Goal: Register for event/course

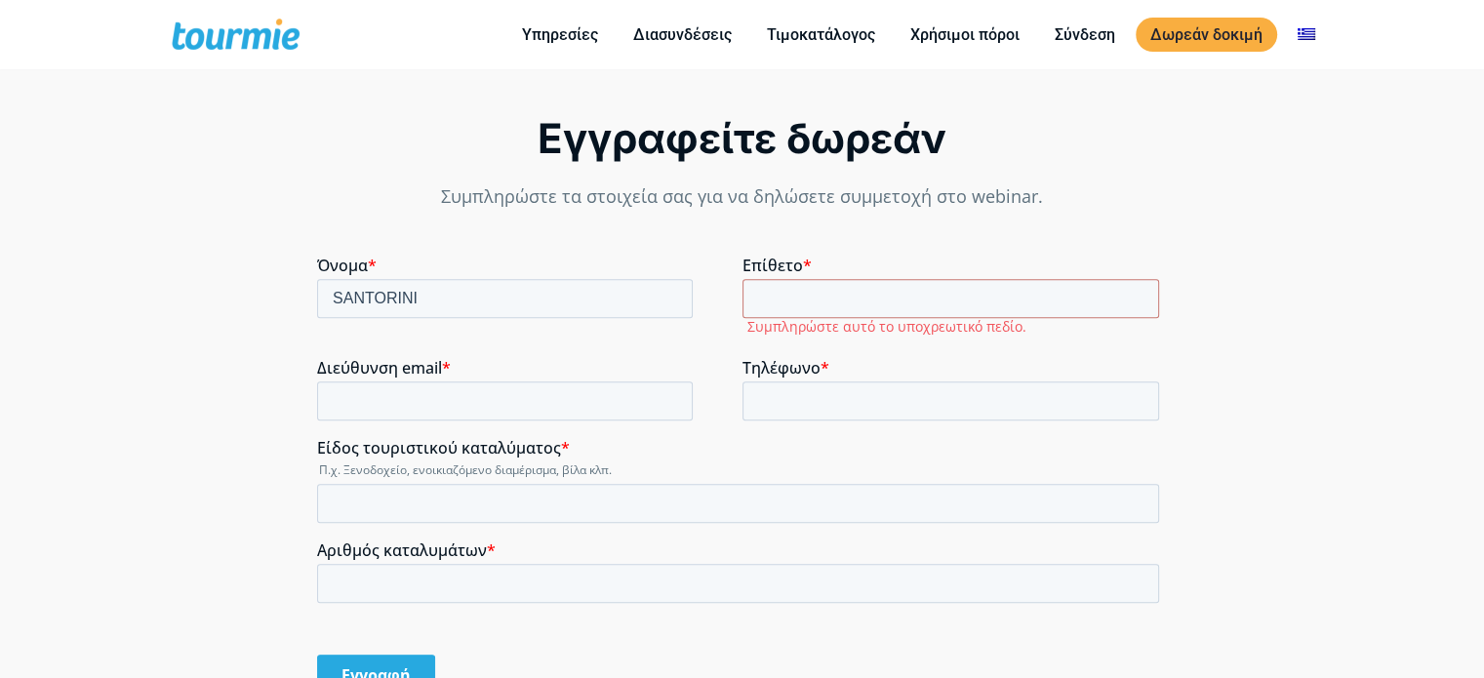
click at [612, 284] on input "SANTORINI" at bounding box center [505, 298] width 376 height 39
type input "S"
type input "β"
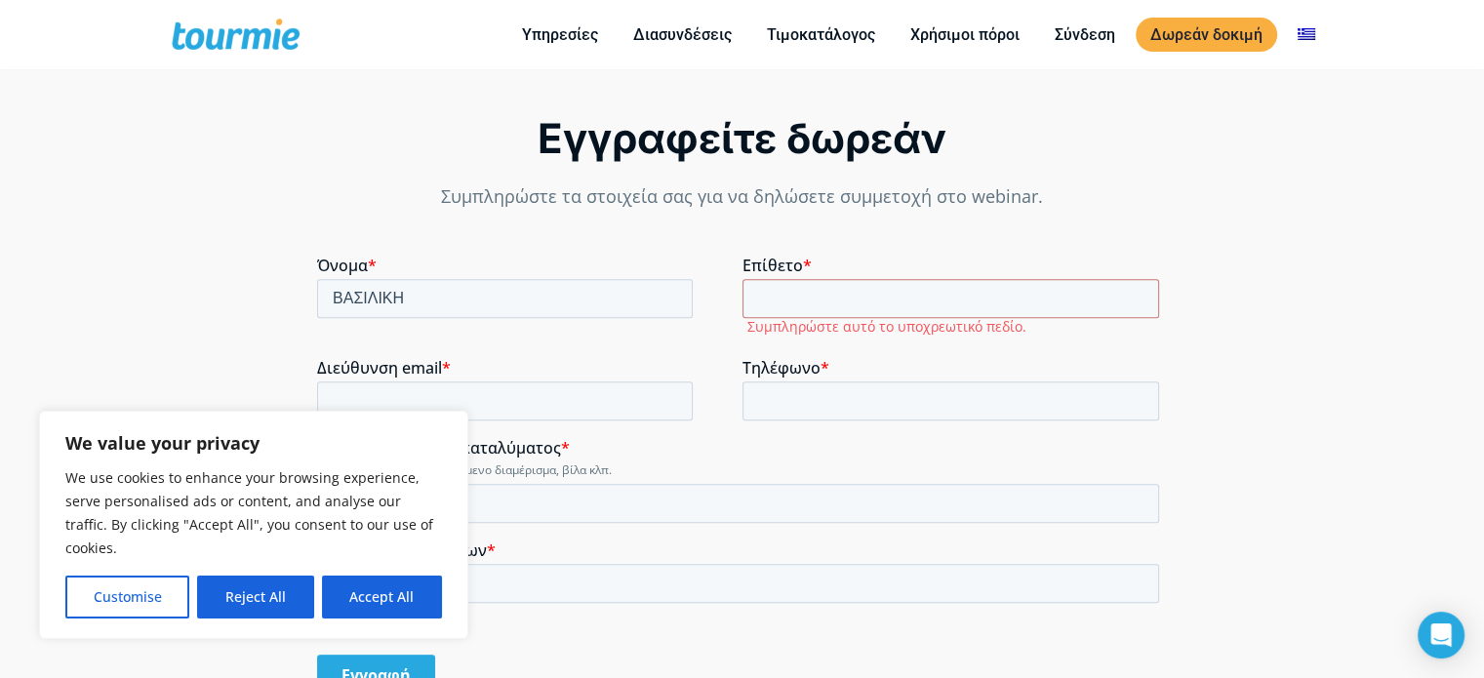
type input "ΒΑΣΙΛΙΚΗ"
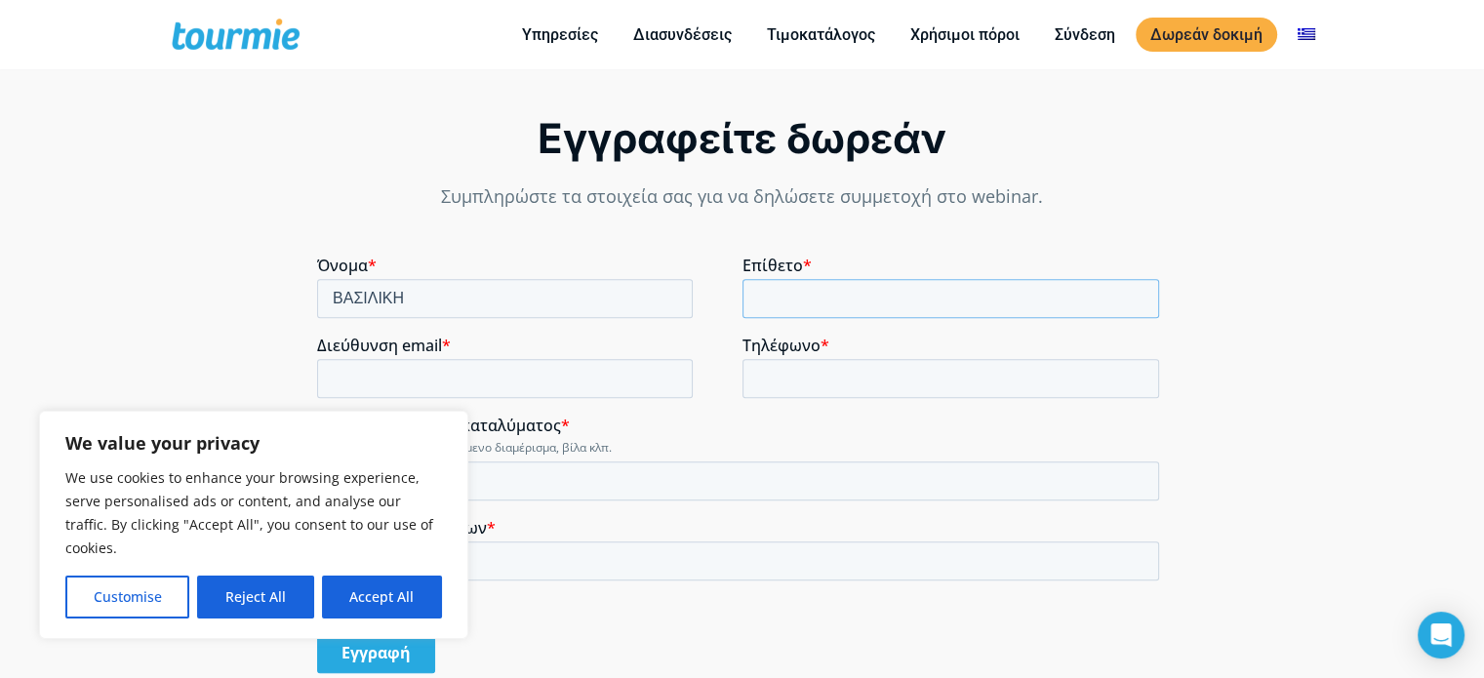
click at [759, 296] on input "Επίθετο *" at bounding box center [952, 298] width 418 height 39
type input "ΤΣΟΥΜΑΡΗ"
click at [509, 383] on input "Διεύθυνση email *" at bounding box center [505, 378] width 376 height 39
type input "[EMAIL_ADDRESS][DOMAIN_NAME]"
click at [778, 380] on input "Τηλέφωνο *" at bounding box center [952, 378] width 418 height 39
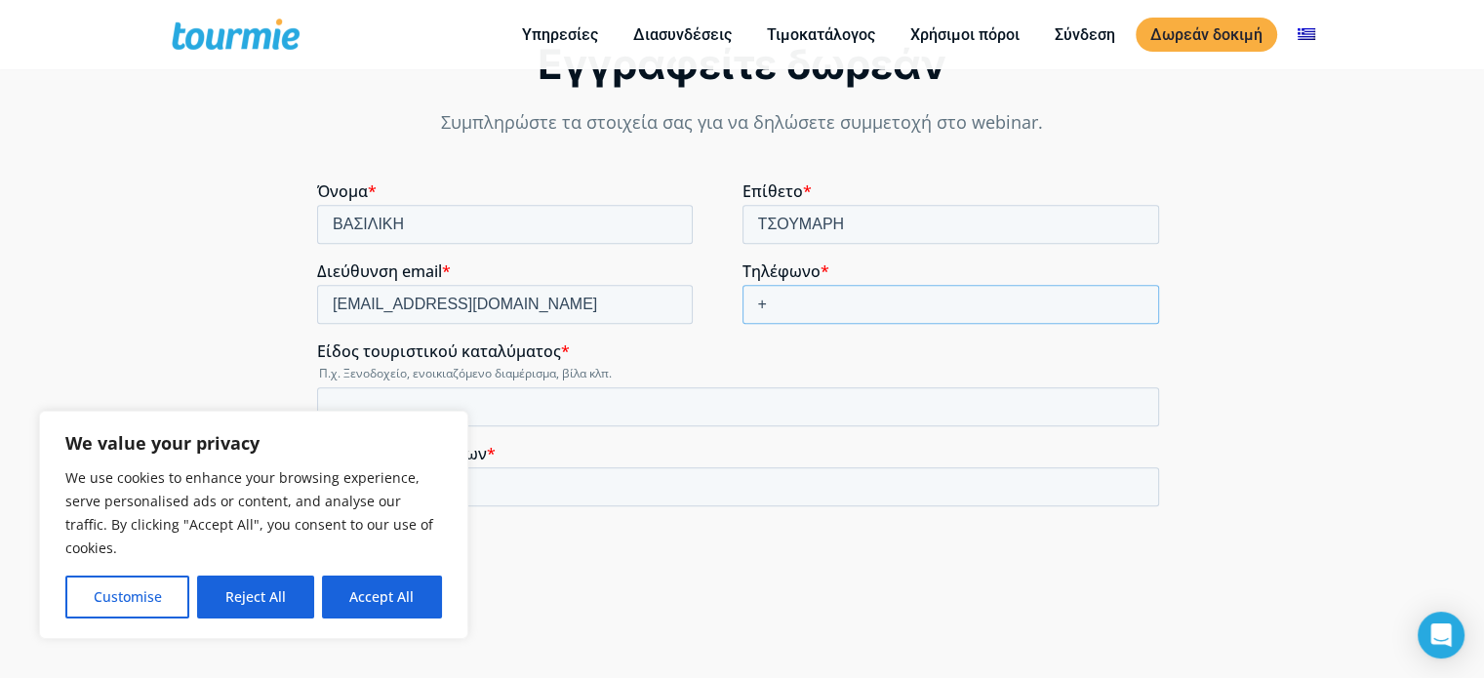
scroll to position [1405, 0]
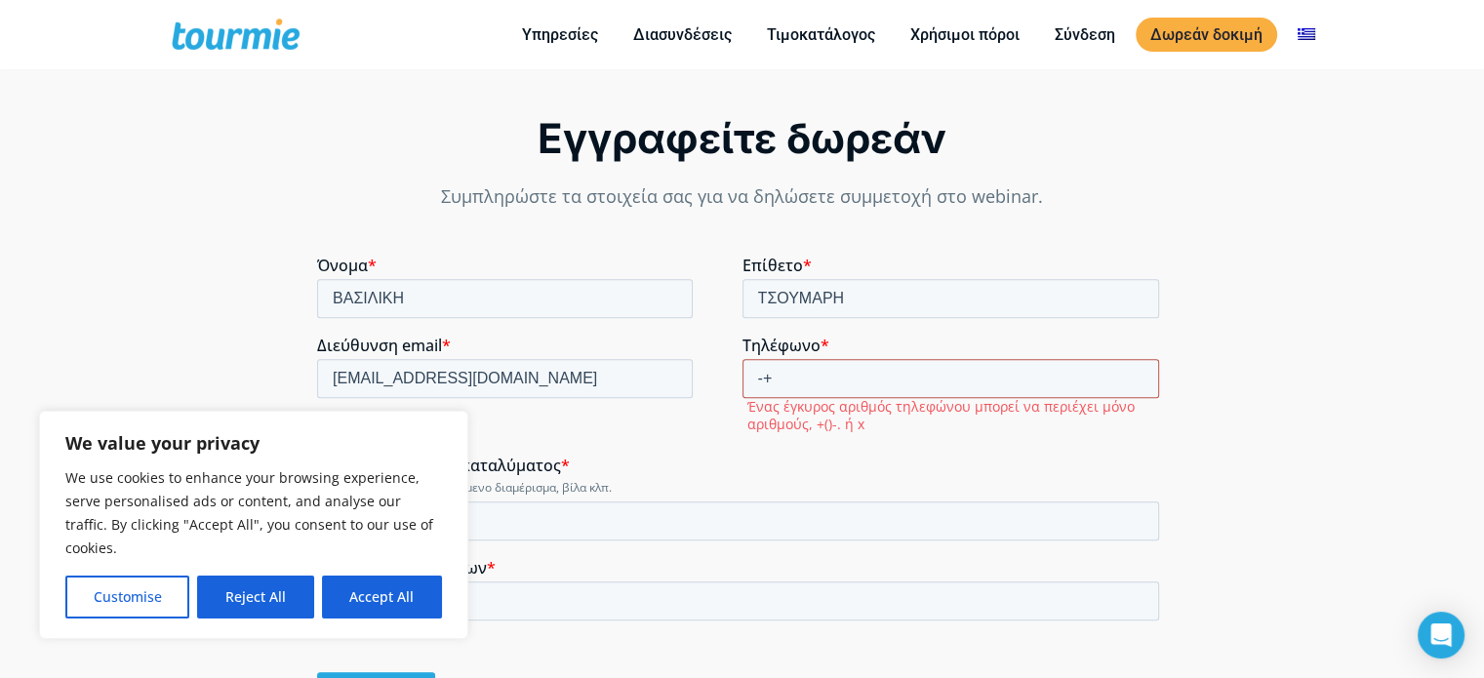
click at [815, 382] on input "-+" at bounding box center [952, 378] width 418 height 39
type input "-"
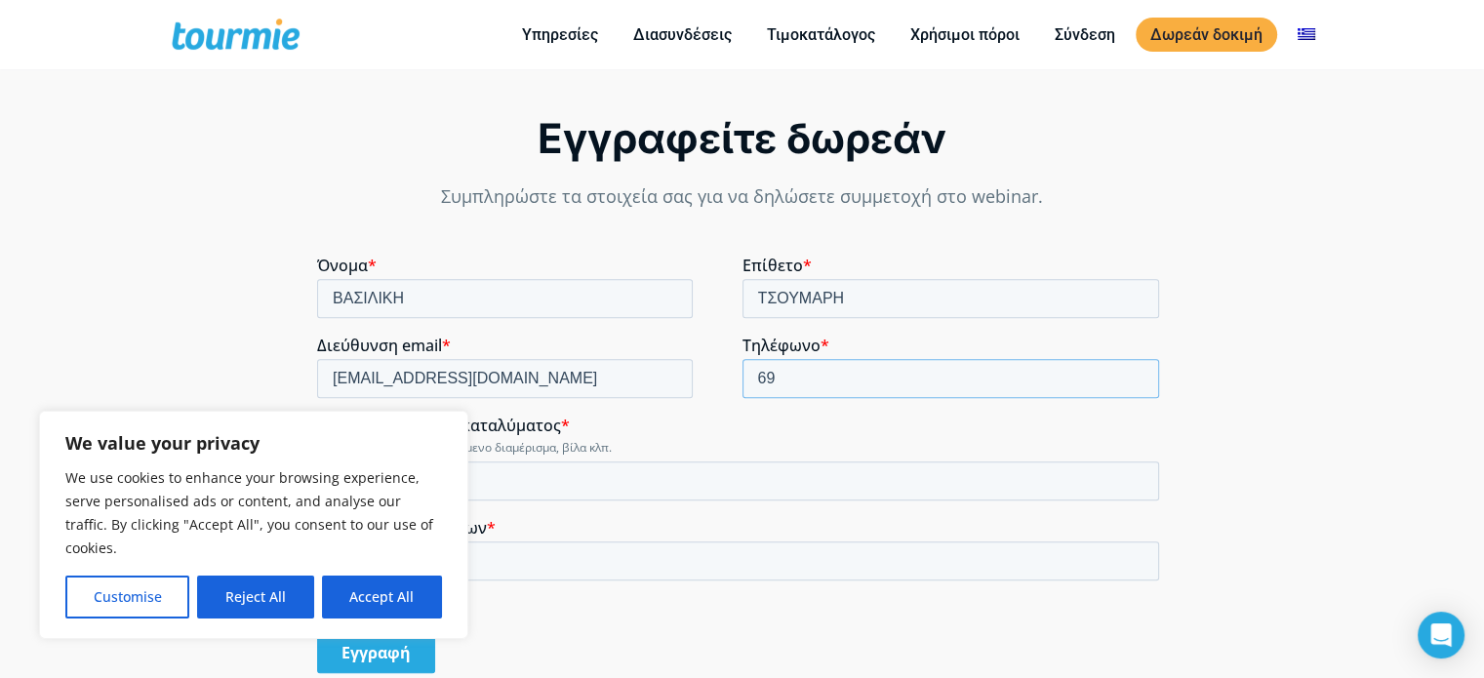
type input "6"
type input "[PHONE_NUMBER]"
click at [697, 462] on input "Είδος τουριστικού καταλύματος *" at bounding box center [738, 481] width 842 height 39
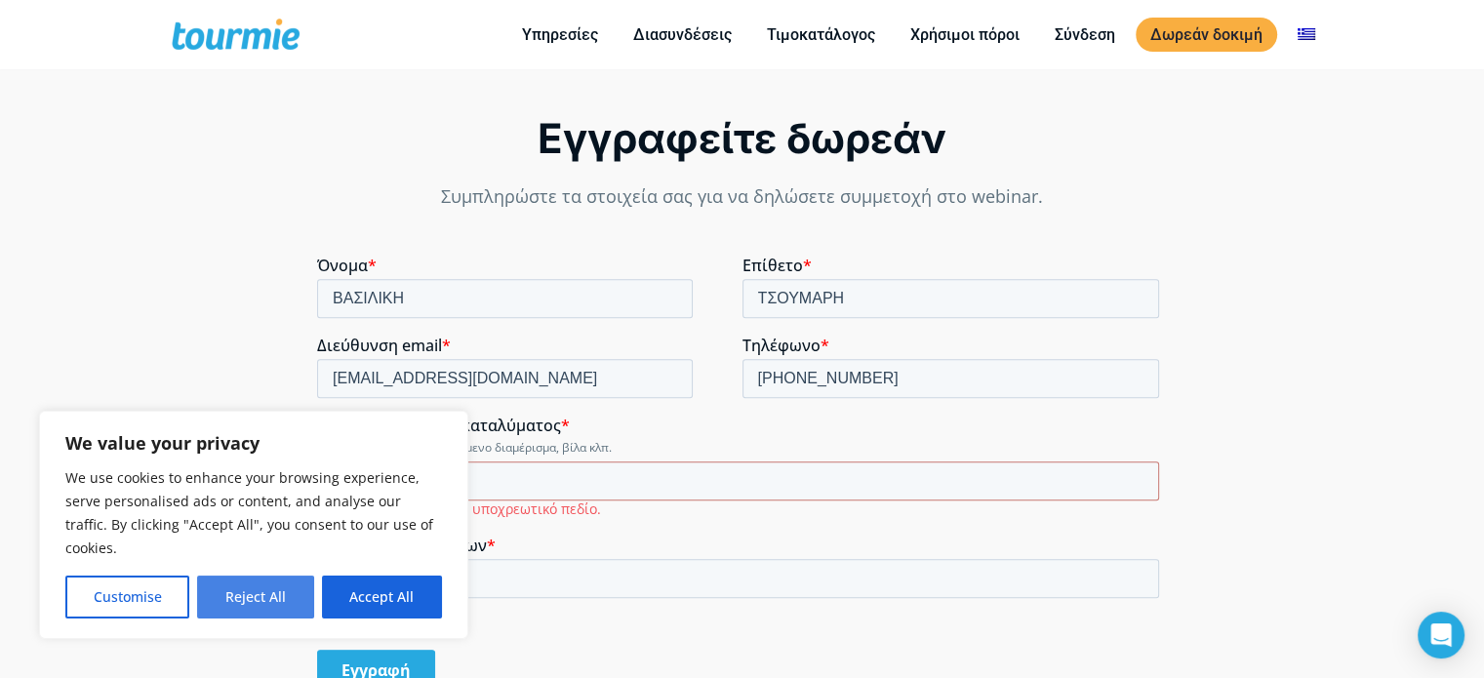
click at [288, 598] on button "Reject All" at bounding box center [255, 597] width 116 height 43
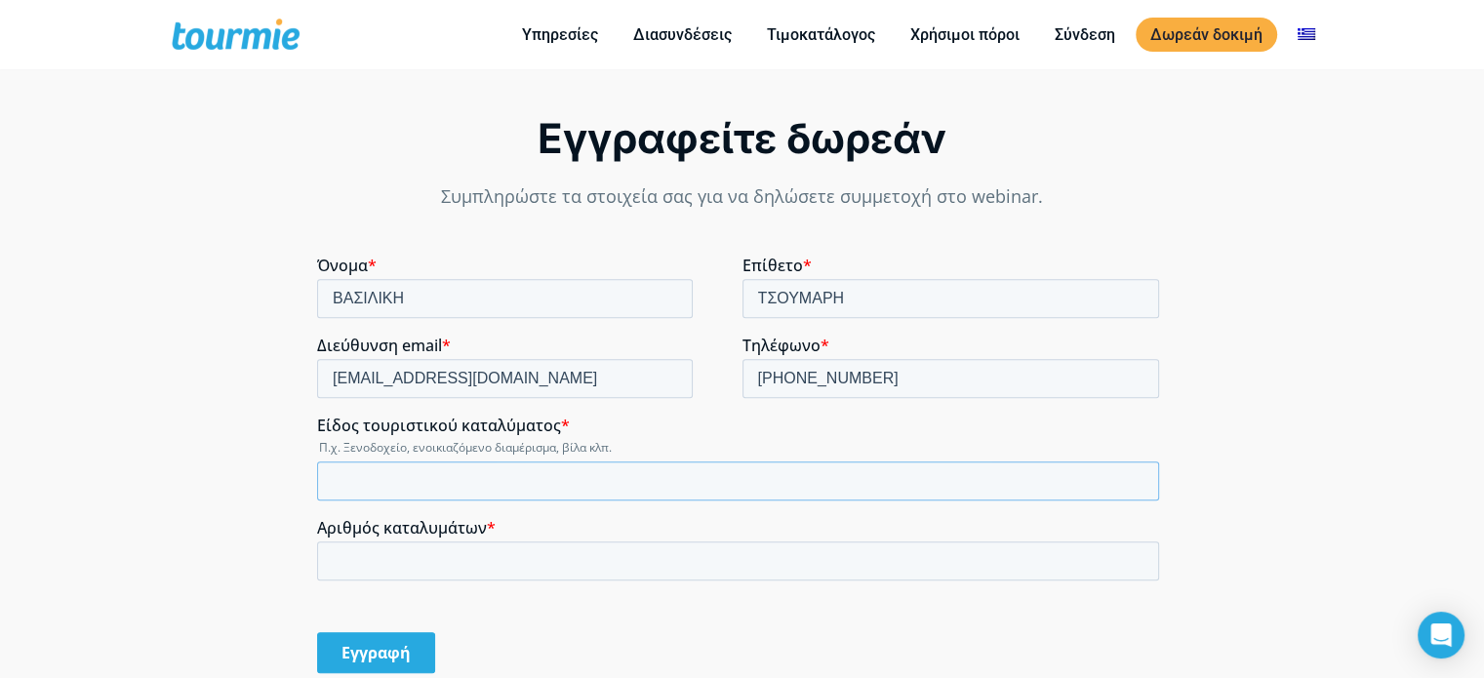
click at [342, 477] on input "Είδος τουριστικού καταλύματος *" at bounding box center [738, 481] width 842 height 39
type input "ΕΝΟΙΚΙΑΖΟΜΕΝΑ"
click at [414, 555] on input "Αριθμός καταλυμάτων *" at bounding box center [738, 561] width 842 height 39
type input "4"
click at [397, 657] on input "Εγγραφή" at bounding box center [376, 652] width 118 height 41
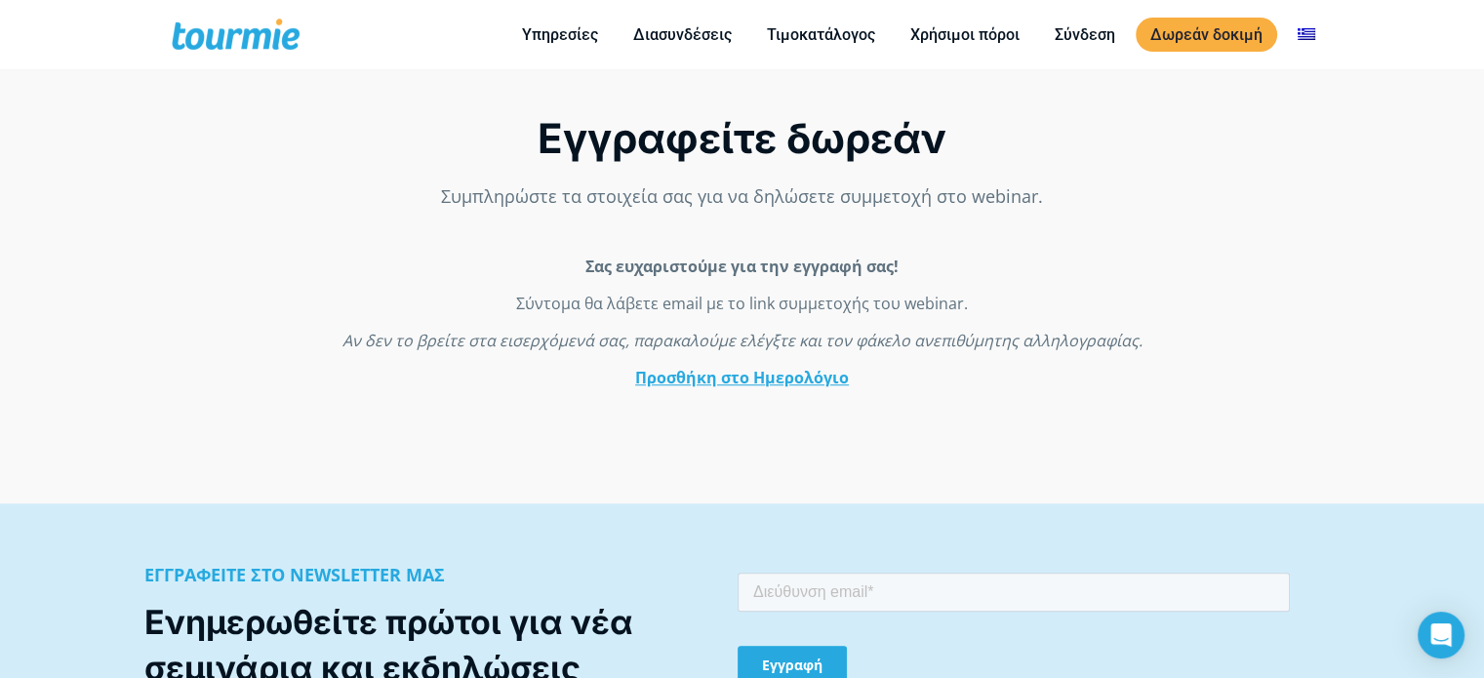
click at [799, 377] on link "Προσθήκη στο Ημερολόγιο" at bounding box center [742, 377] width 214 height 21
